Goal: Register for event/course

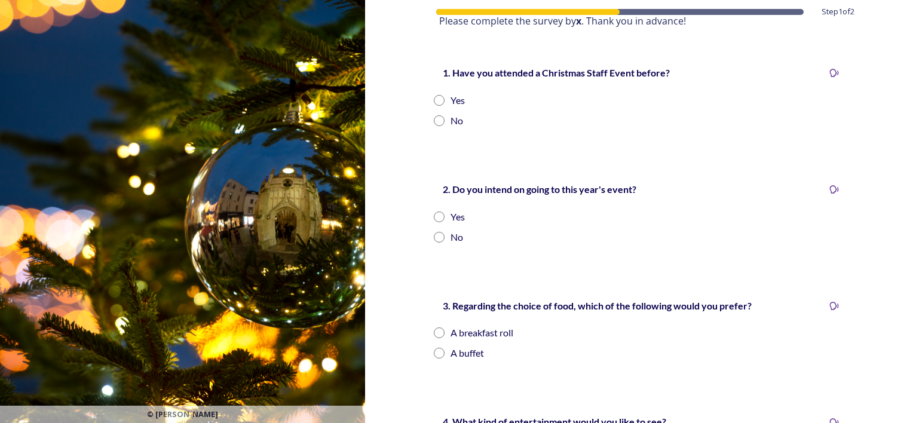
scroll to position [235, 0]
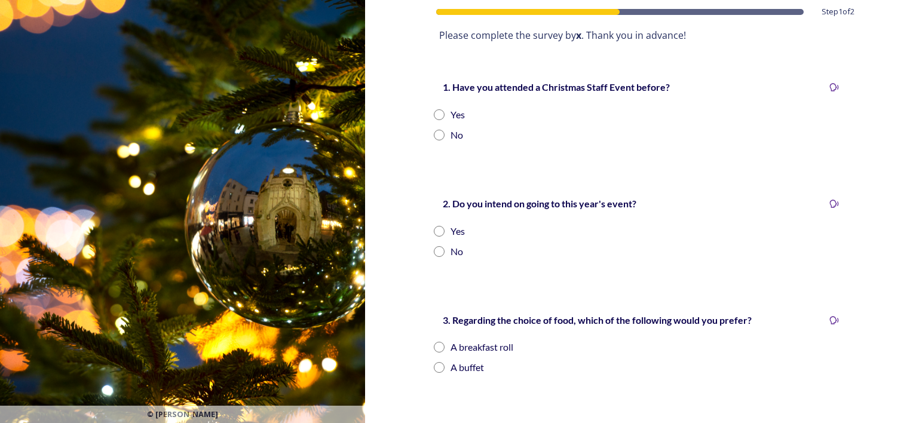
click at [434, 251] on input "radio" at bounding box center [439, 251] width 11 height 11
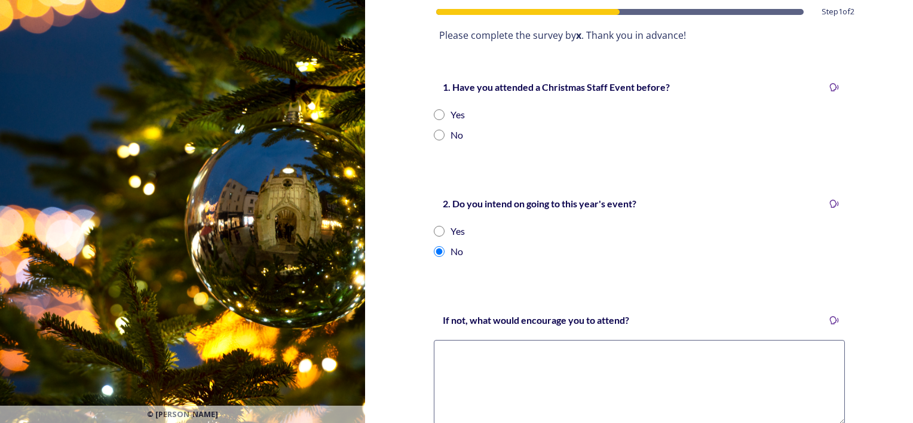
click at [434, 251] on input "radio" at bounding box center [439, 251] width 11 height 11
radio input "false"
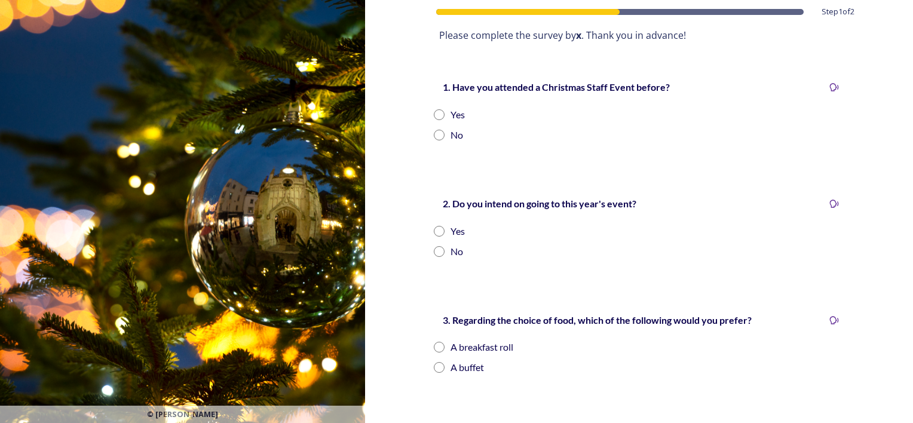
click at [435, 134] on input "radio" at bounding box center [439, 135] width 11 height 11
radio input "false"
click at [437, 229] on input "radio" at bounding box center [439, 231] width 11 height 11
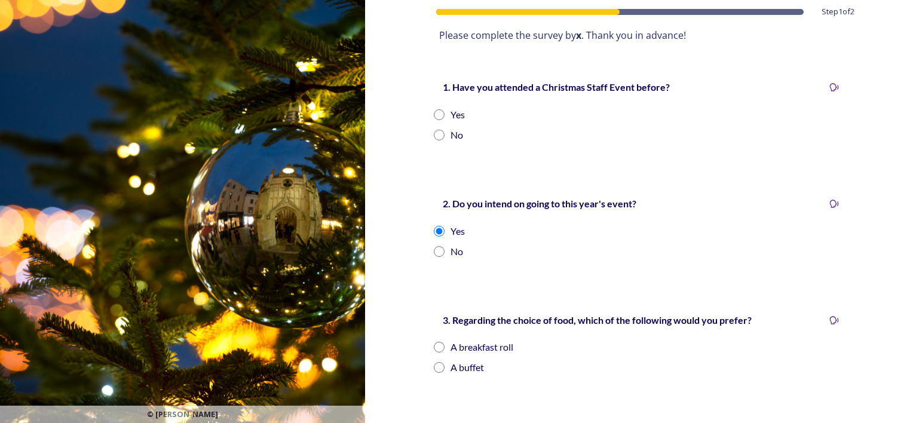
radio input "false"
click at [437, 248] on input "radio" at bounding box center [439, 251] width 11 height 11
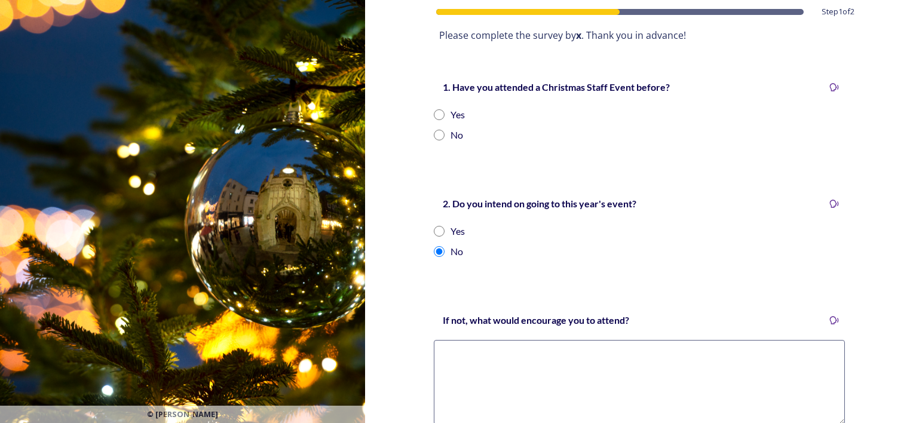
click at [437, 248] on input "radio" at bounding box center [439, 251] width 11 height 11
radio input "false"
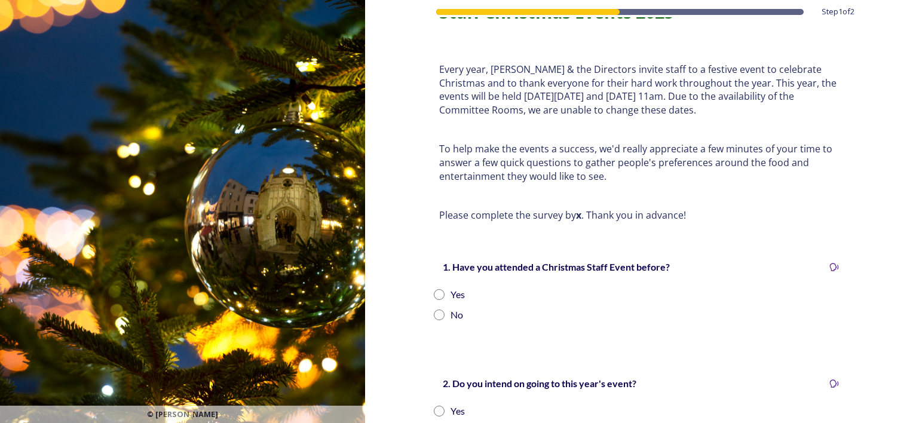
scroll to position [0, 0]
